Goal: Task Accomplishment & Management: Manage account settings

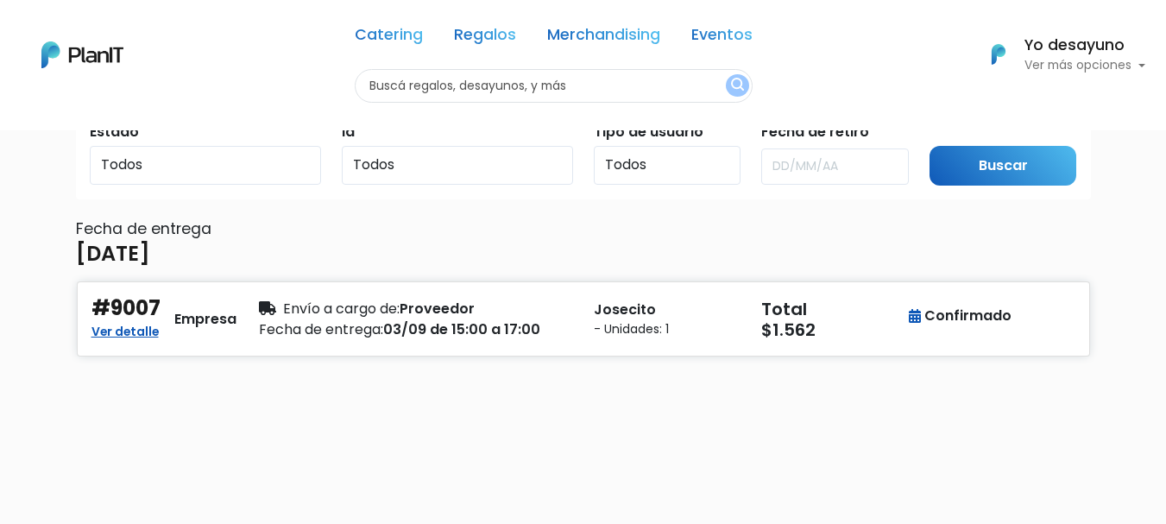
scroll to position [86, 0]
click at [557, 316] on div "Envío a cargo de: Proveedor" at bounding box center [416, 308] width 314 height 21
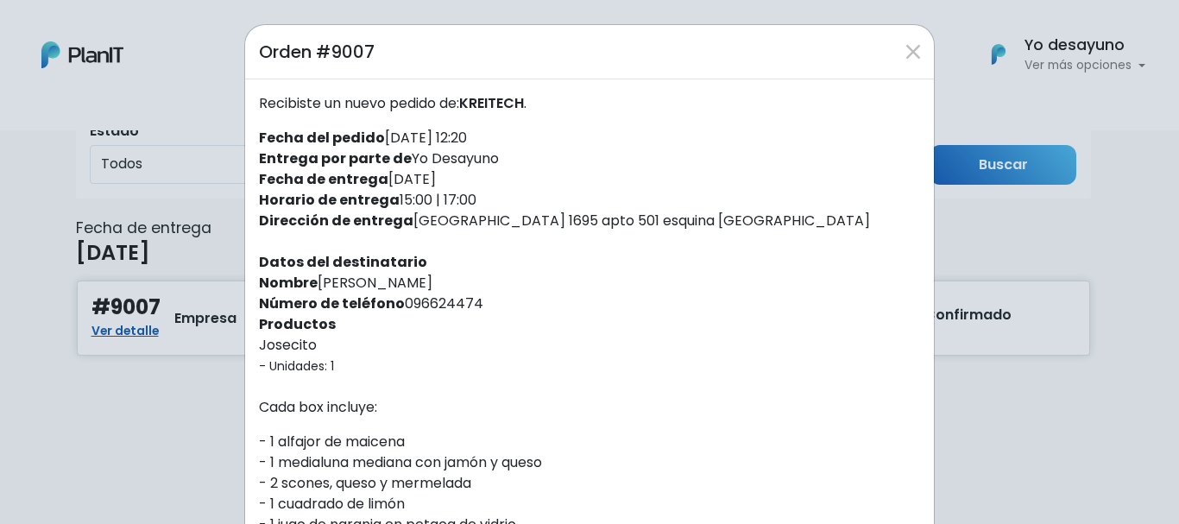
click at [1043, 261] on div "Orden #9007 Recibiste un nuevo pedido de: [PERSON_NAME] . Fecha del pedido [DAT…" at bounding box center [589, 262] width 1179 height 524
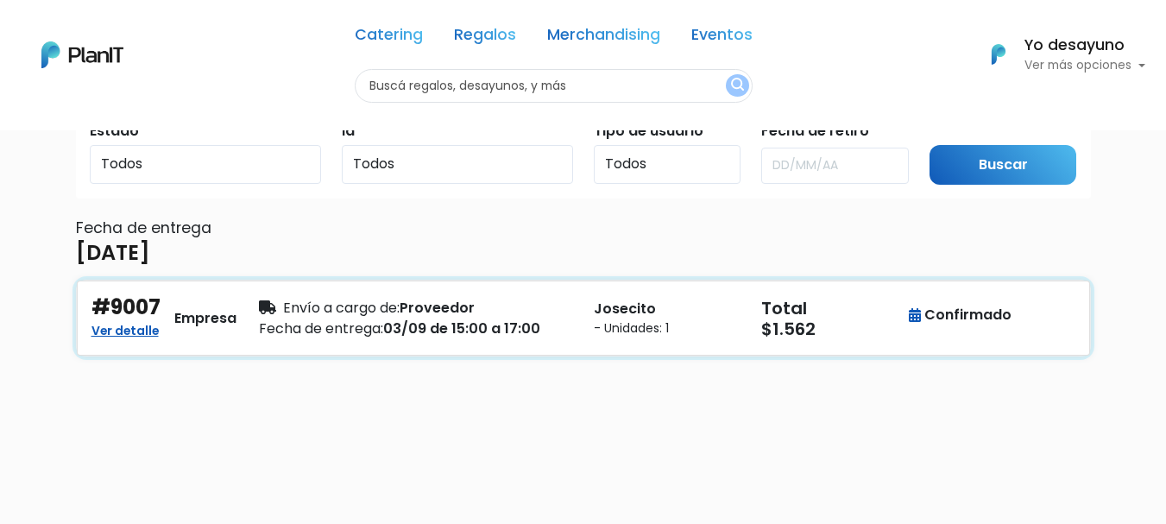
click at [438, 348] on div "#9007 Ver detalle Empresa Envío a cargo de: Proveedor Fecha de entrega: 03/09 d…" at bounding box center [583, 317] width 1013 height 75
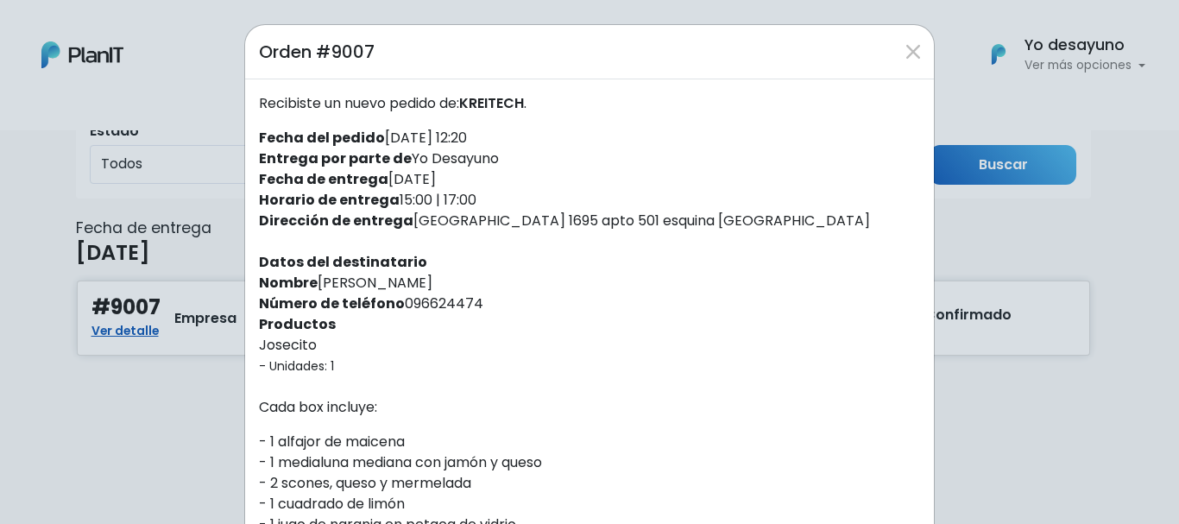
drag, startPoint x: 318, startPoint y: 283, endPoint x: 479, endPoint y: 278, distance: 160.6
click at [479, 278] on div "Recibiste un nuevo pedido de: [PERSON_NAME] . Fecha del pedido [DATE] 12:20 Ent…" at bounding box center [589, 465] width 689 height 773
copy div "riel [PERSON_NAME]"
drag, startPoint x: 493, startPoint y: 104, endPoint x: 525, endPoint y: 110, distance: 32.5
click at [524, 110] on span "KREITECH" at bounding box center [491, 103] width 65 height 20
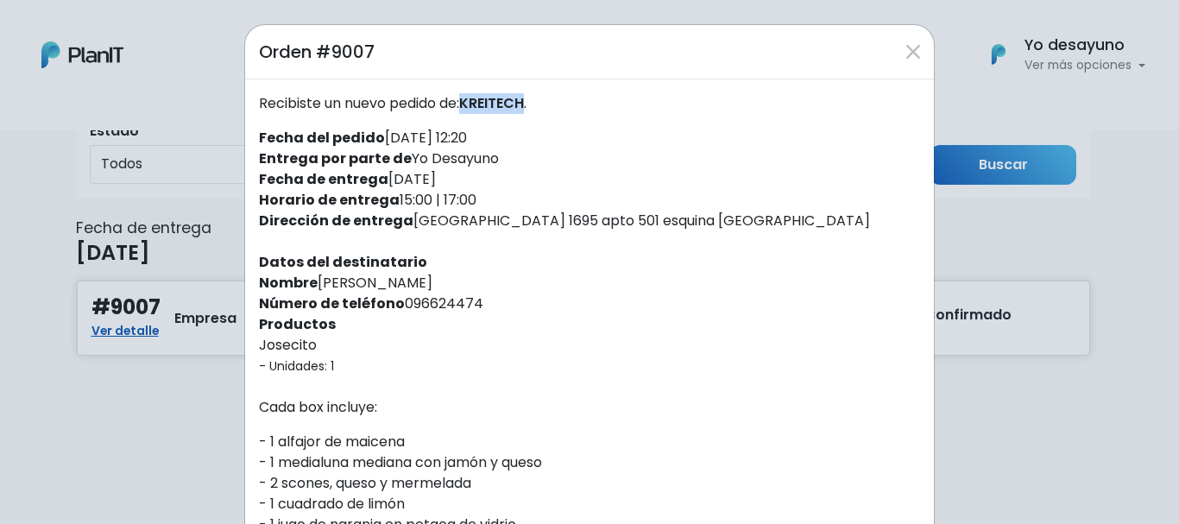
copy span "KREITECH"
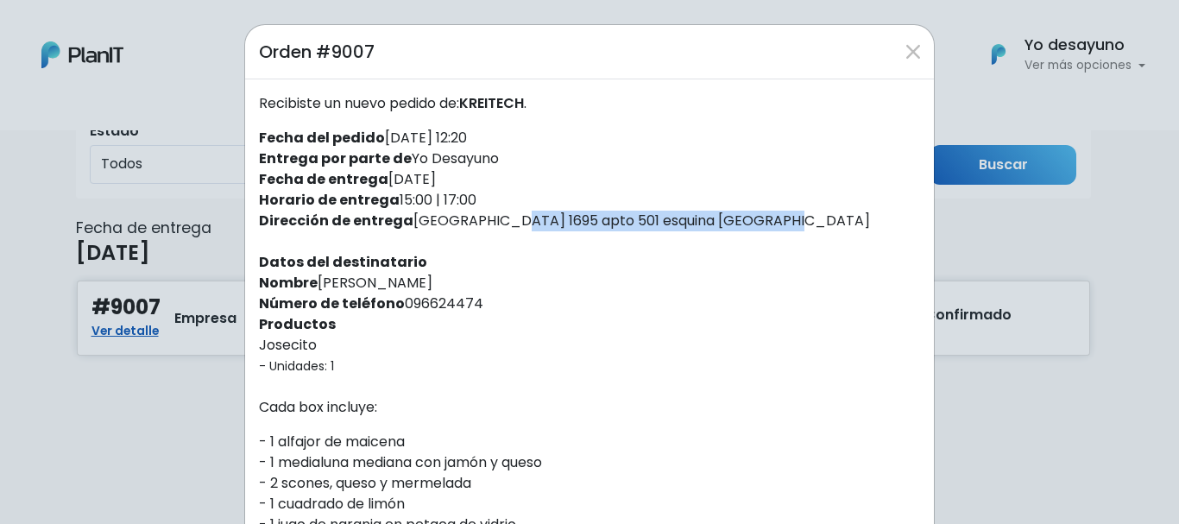
drag, startPoint x: 404, startPoint y: 224, endPoint x: 680, endPoint y: 228, distance: 276.2
click at [680, 228] on div "Recibiste un nuevo pedido de: [PERSON_NAME] . Fecha del pedido [DATE] 12:20 Ent…" at bounding box center [589, 465] width 689 height 773
copy div "[GEOGRAPHIC_DATA] 1695 apto 501 esquina [GEOGRAPHIC_DATA]"
click at [593, 154] on div "Recibiste un nuevo pedido de: [PERSON_NAME] . Fecha del pedido [DATE] 12:20 Ent…" at bounding box center [589, 465] width 689 height 773
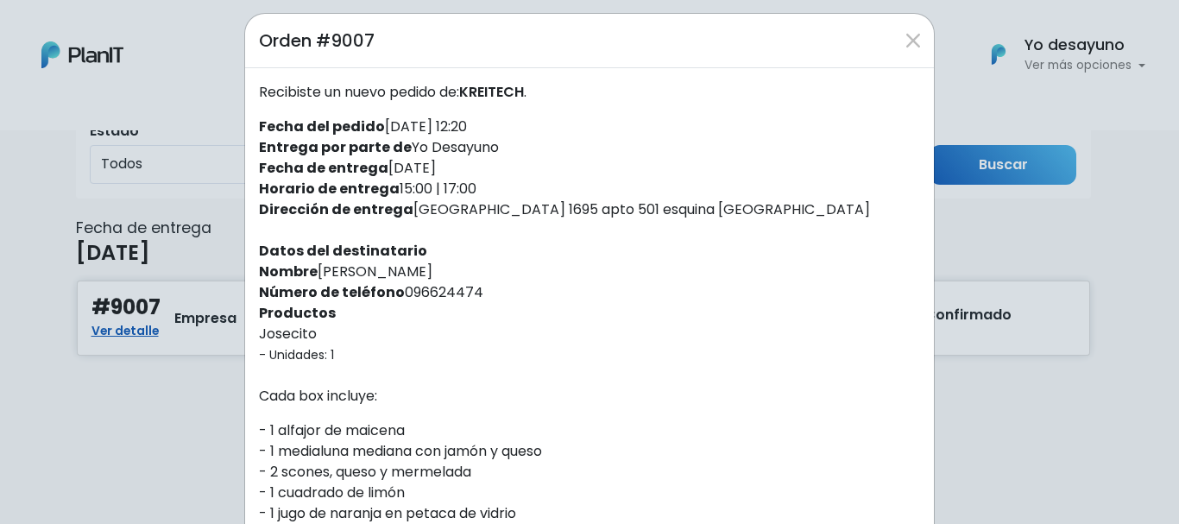
scroll to position [0, 0]
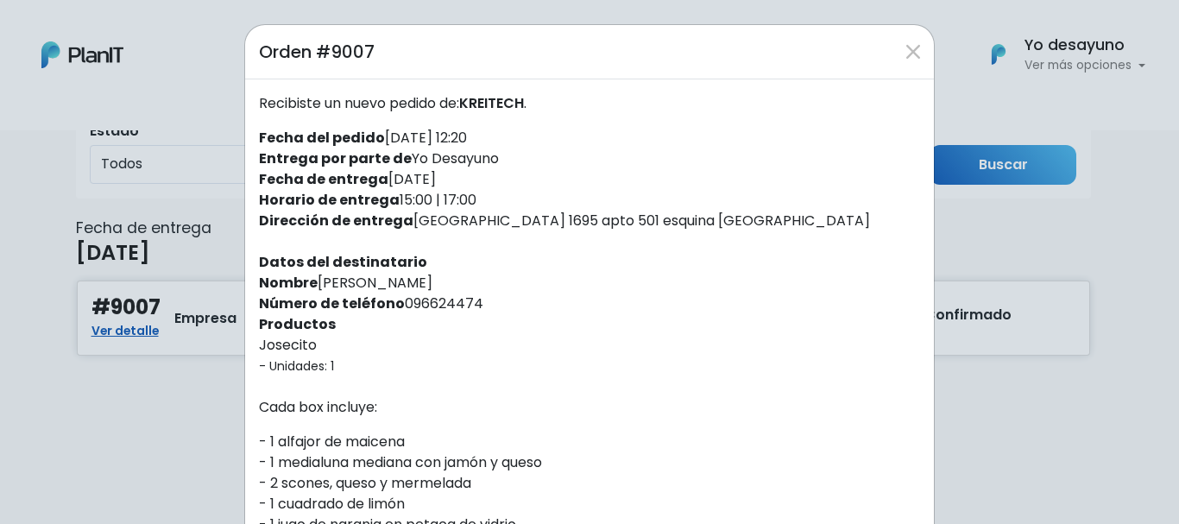
drag, startPoint x: 394, startPoint y: 304, endPoint x: 486, endPoint y: 293, distance: 92.1
click at [486, 293] on div "Recibiste un nuevo pedido de: [PERSON_NAME] . Fecha del pedido [DATE] 12:20 Ent…" at bounding box center [589, 465] width 689 height 773
copy div "096624474"
click at [496, 363] on div "Recibiste un nuevo pedido de: [PERSON_NAME] . Fecha del pedido [DATE] 12:20 Ent…" at bounding box center [589, 465] width 689 height 773
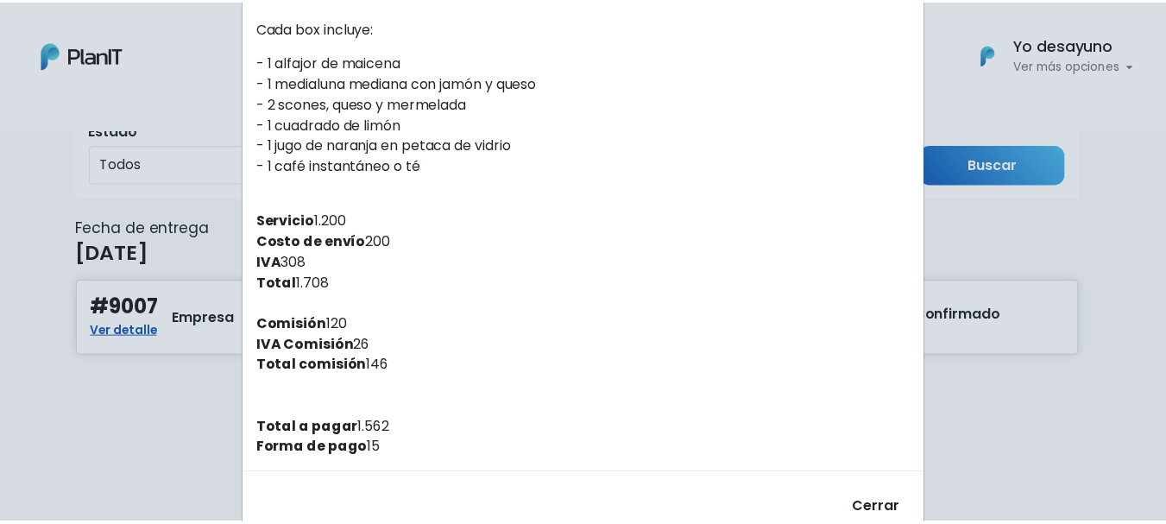
scroll to position [425, 0]
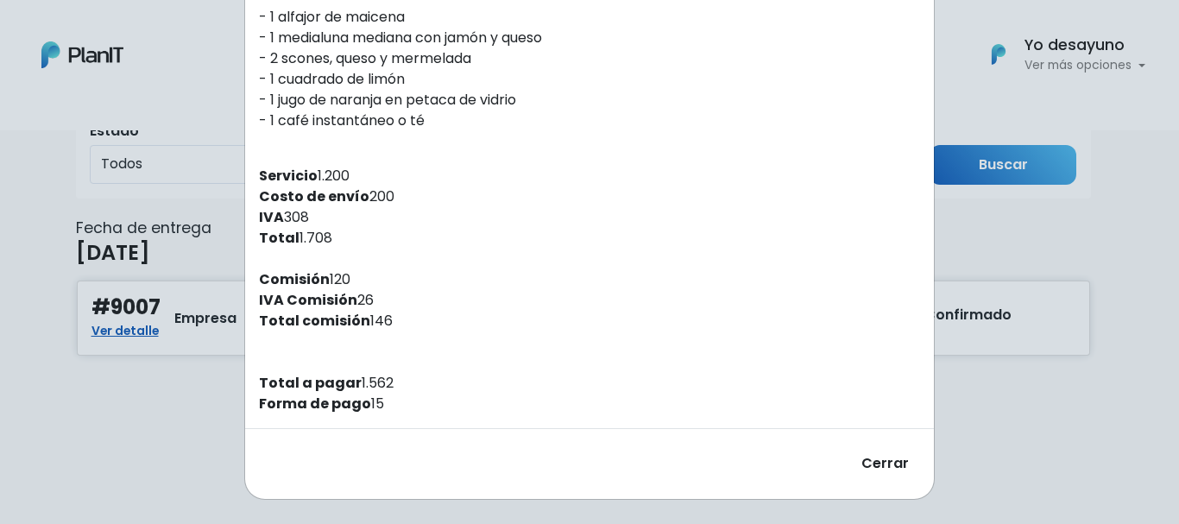
click at [633, 244] on div "Recibiste un nuevo pedido de: [PERSON_NAME] . Fecha del pedido [DATE] 12:20 Ent…" at bounding box center [589, 41] width 689 height 773
click at [1036, 406] on div "Orden #9007 Recibiste un nuevo pedido de: [PERSON_NAME] . Fecha del pedido [DAT…" at bounding box center [589, 262] width 1179 height 524
